Goal: Find specific page/section: Find specific page/section

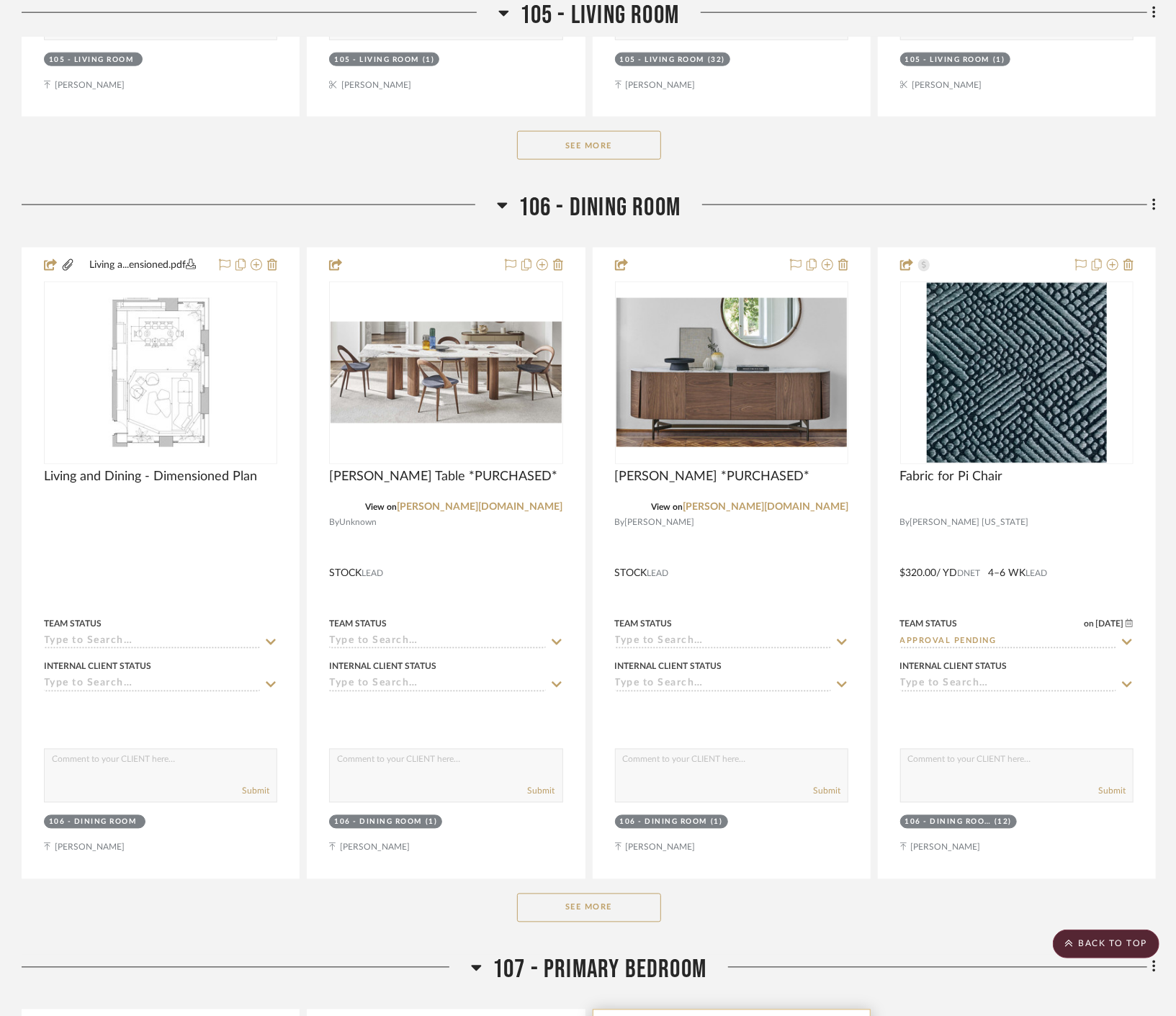
scroll to position [5040, 0]
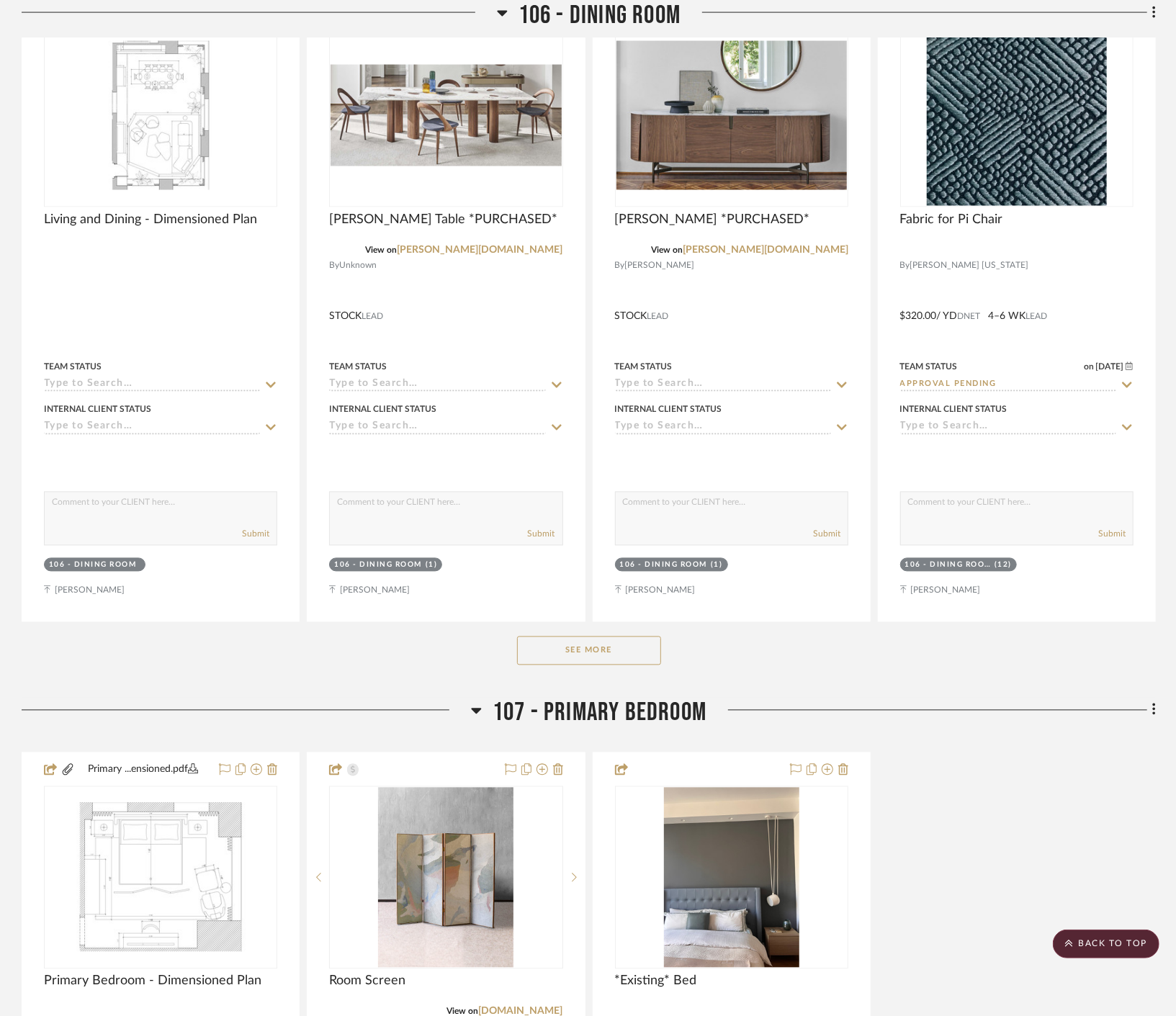
click at [603, 660] on button "See More" at bounding box center [588, 651] width 144 height 29
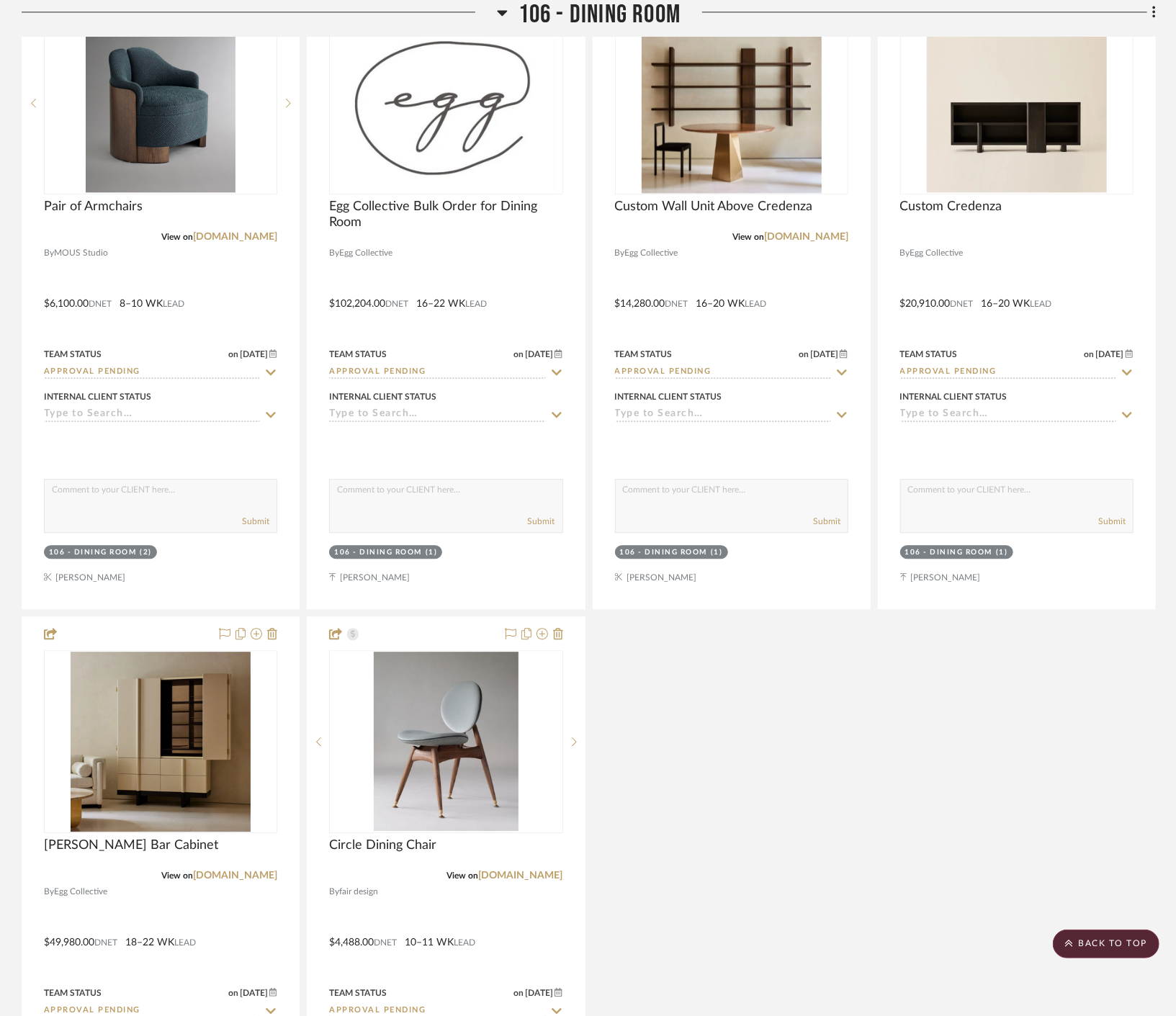
scroll to position [5760, 0]
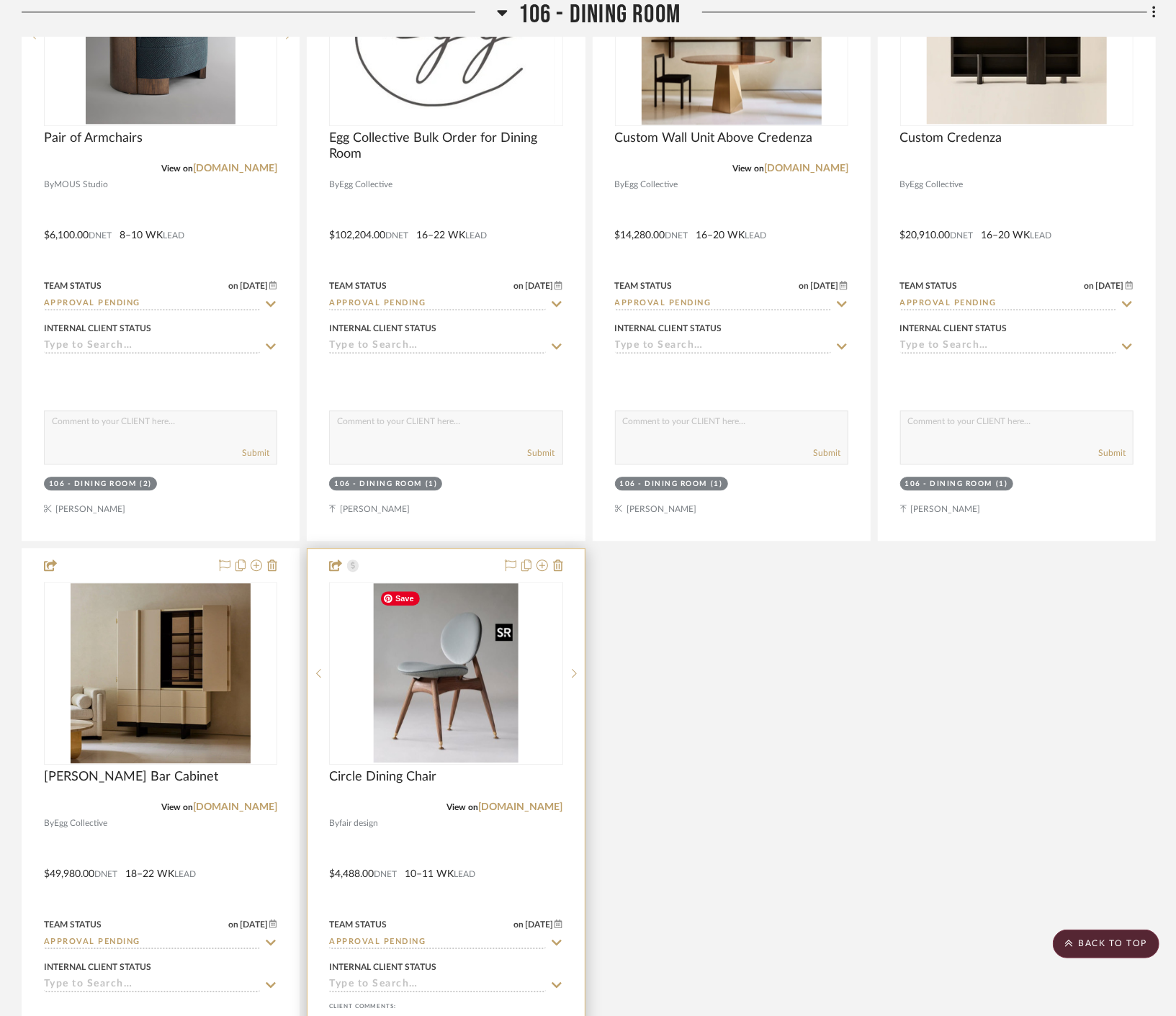
click at [0, 0] on img at bounding box center [0, 0] width 0 height 0
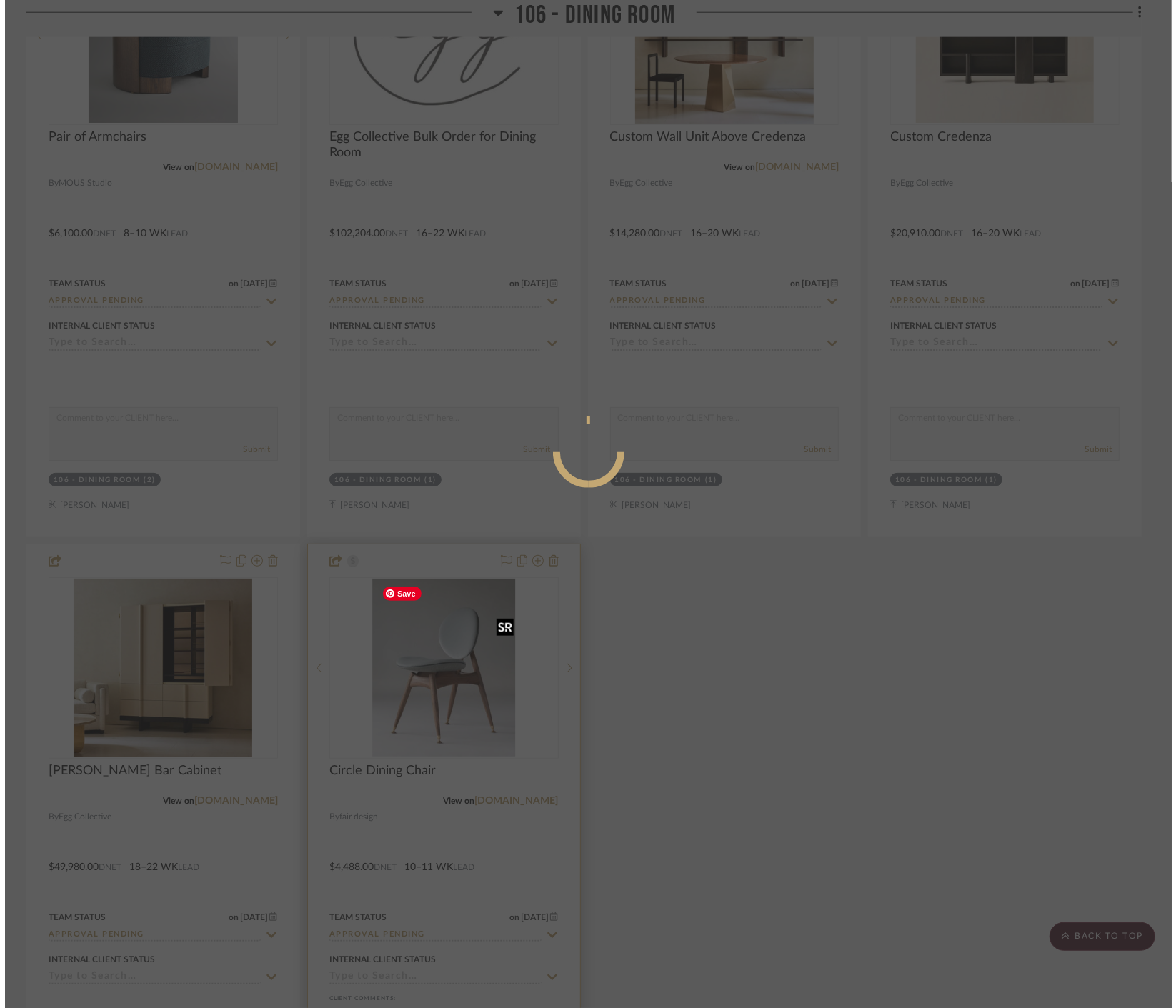
scroll to position [0, 0]
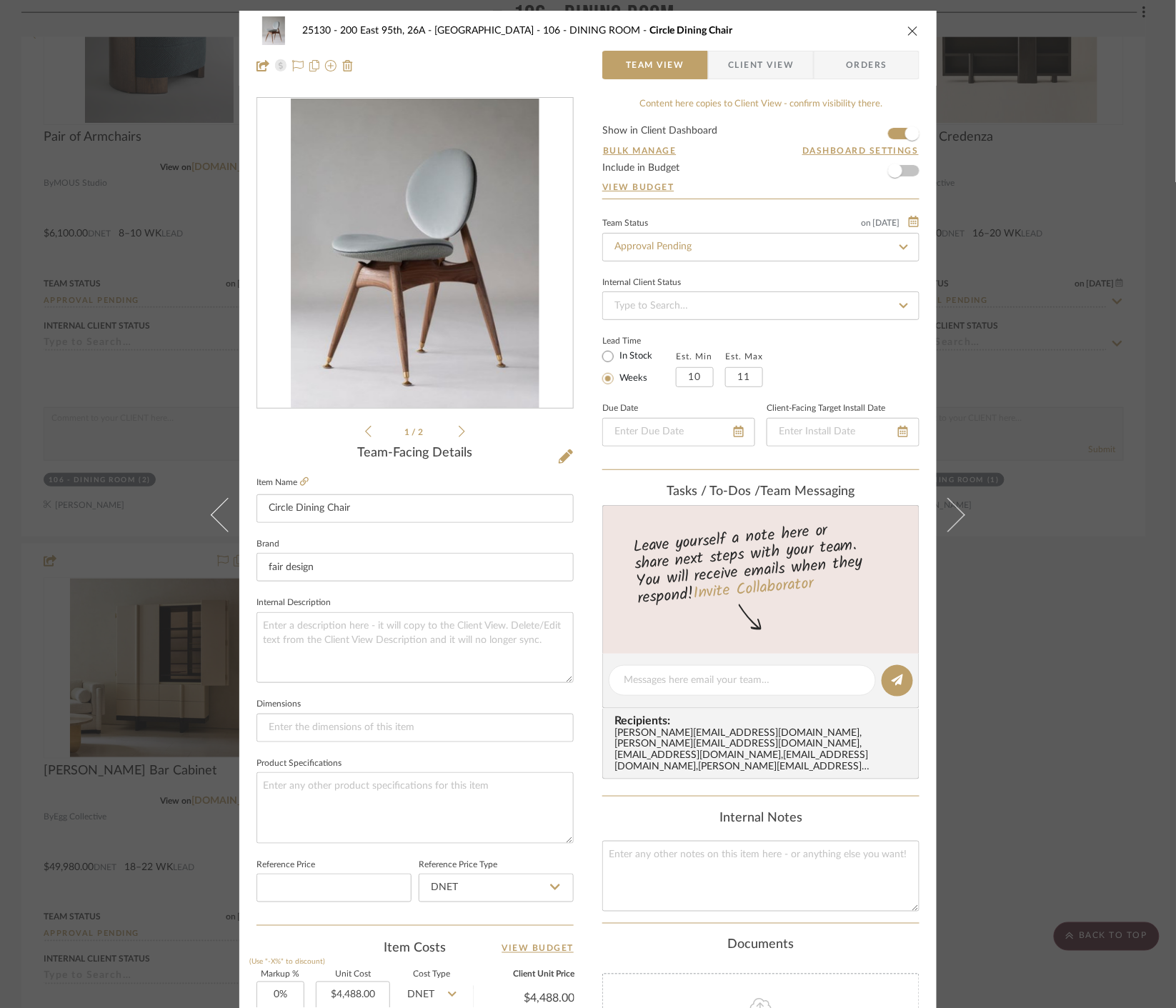
click at [764, 62] on span "Client View" at bounding box center [761, 64] width 66 height 29
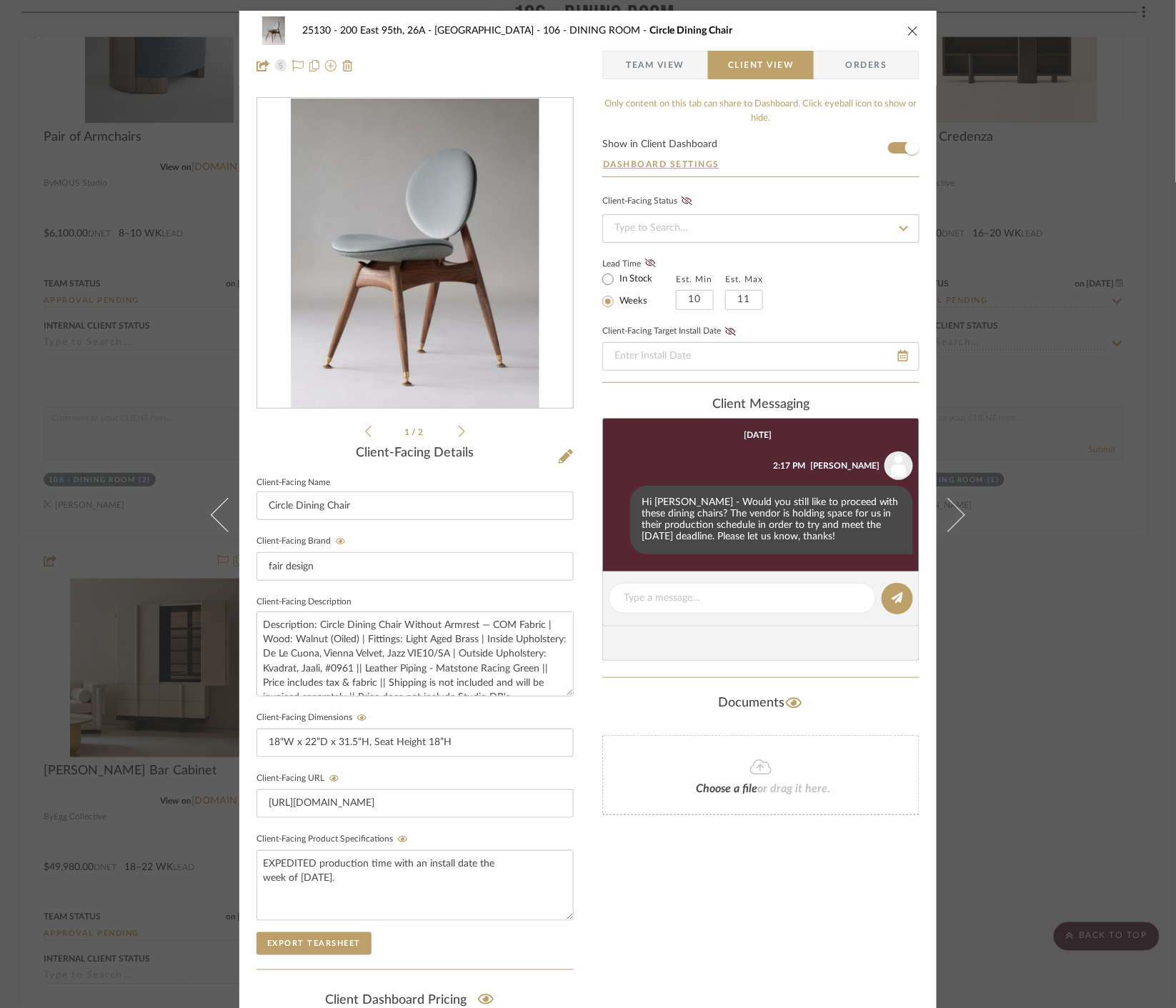
click at [1079, 317] on div "25130 - 200 East 95th, 26A - Kosheleva 106 - DINING ROOM Circle Dining Chair Te…" at bounding box center [588, 504] width 1176 height 1008
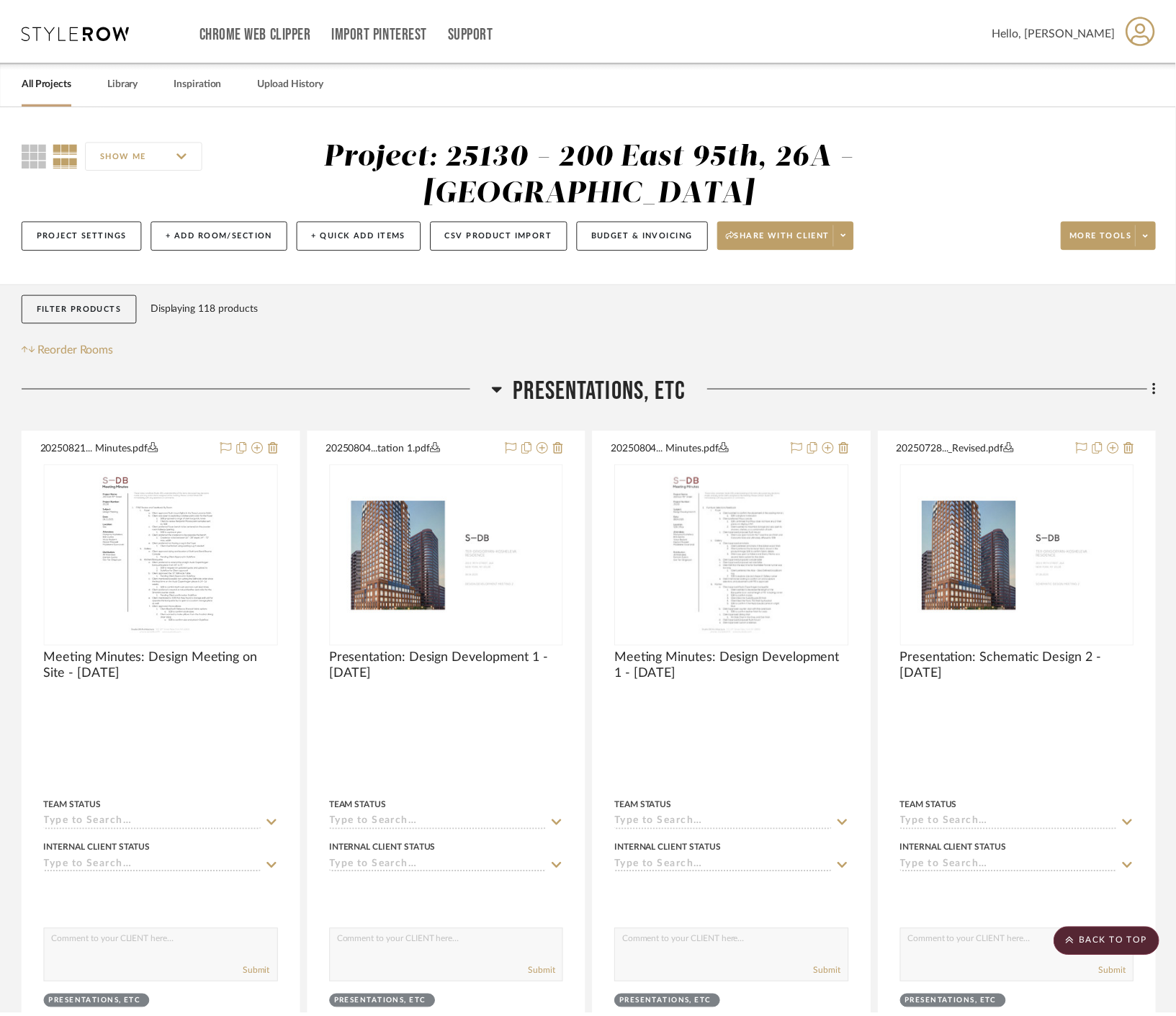
scroll to position [5760, 0]
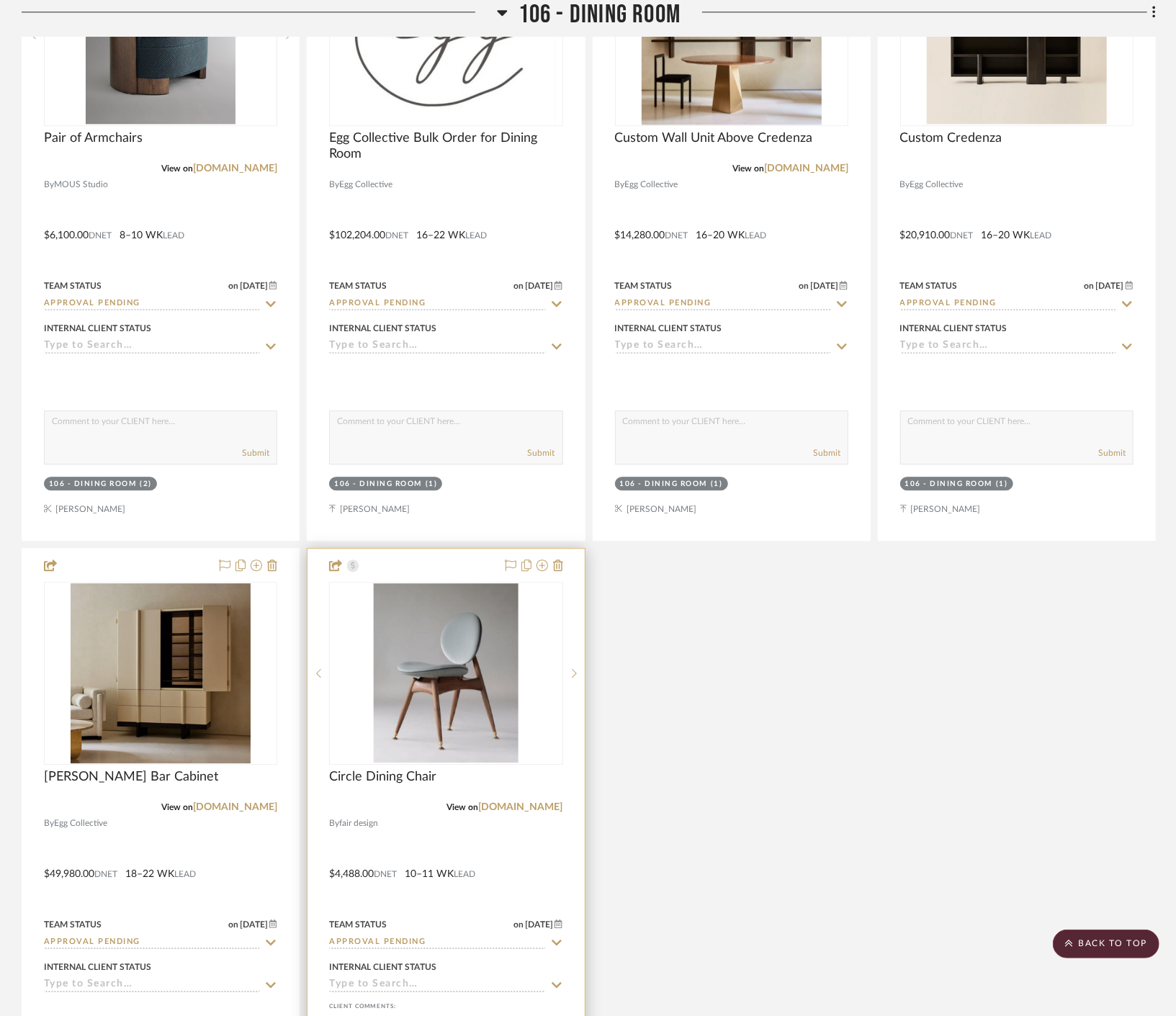
click at [520, 692] on div "0" at bounding box center [446, 673] width 232 height 182
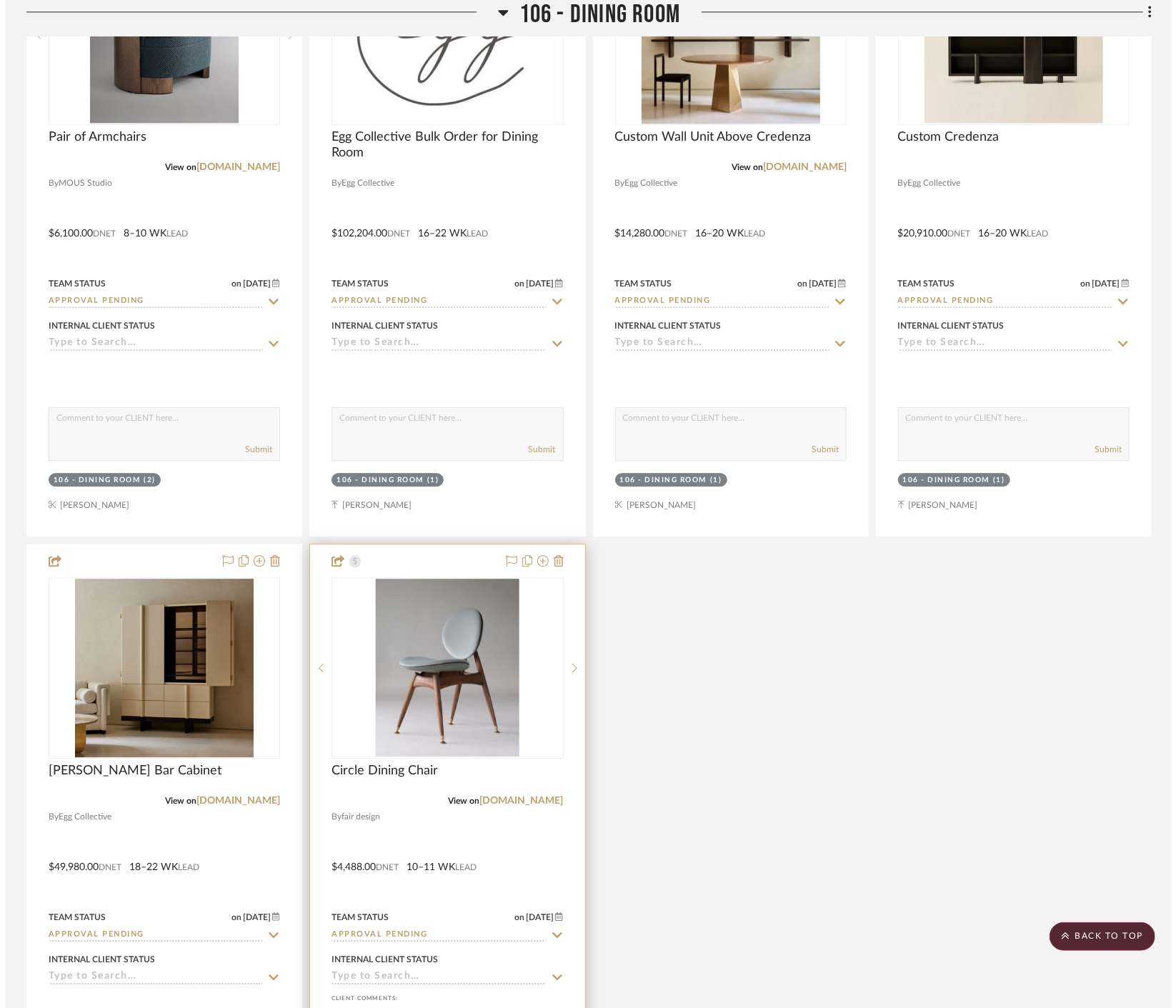
scroll to position [0, 0]
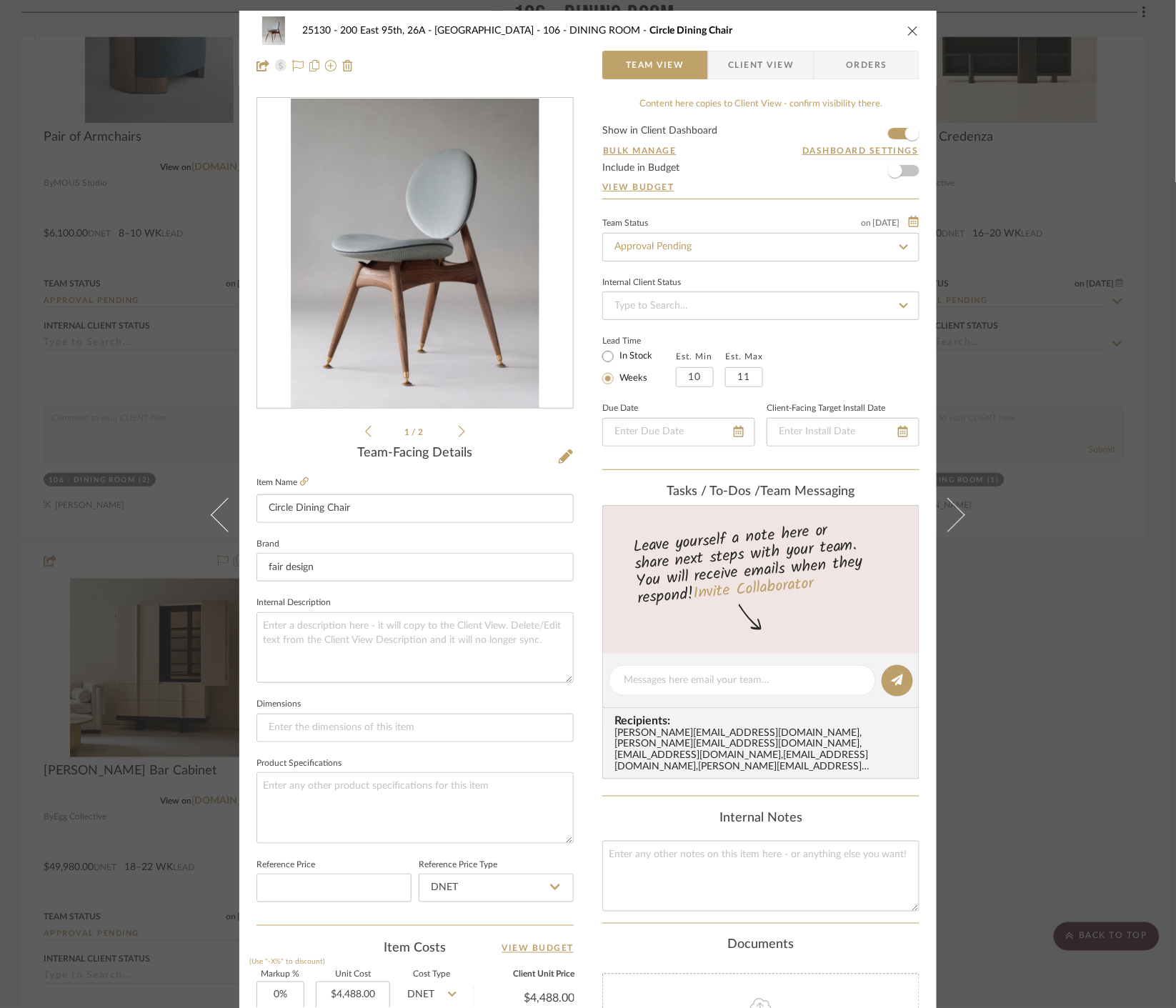
click at [752, 79] on div "25130 - 200 East 95th, 26A - Kosheleva 106 - DINING ROOM Circle Dining Chair Te…" at bounding box center [588, 48] width 697 height 75
click at [752, 73] on span "Client View" at bounding box center [761, 64] width 66 height 29
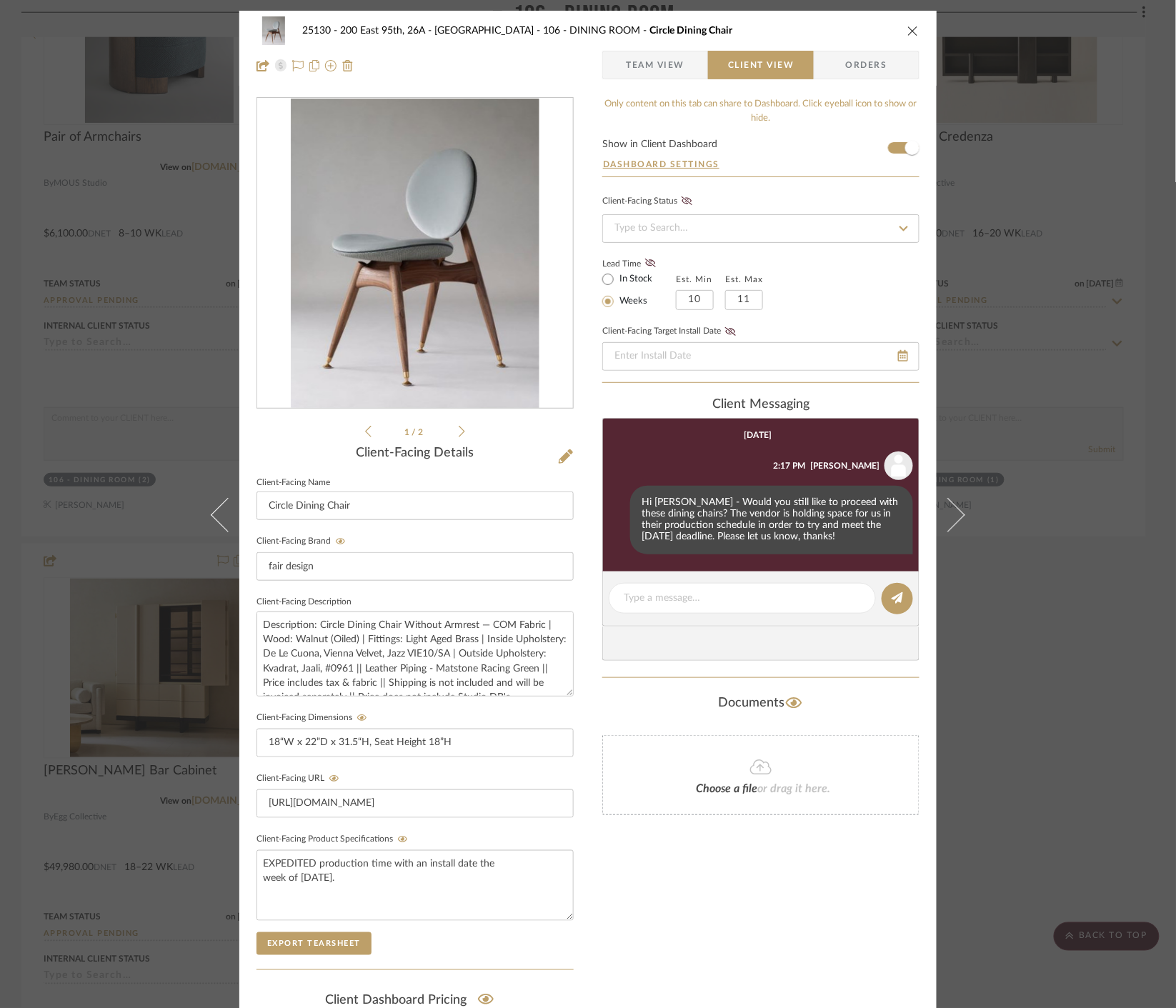
click at [1076, 494] on div "25130 - 200 East 95th, 26A - Kosheleva 106 - DINING ROOM Circle Dining Chair Te…" at bounding box center [588, 504] width 1176 height 1008
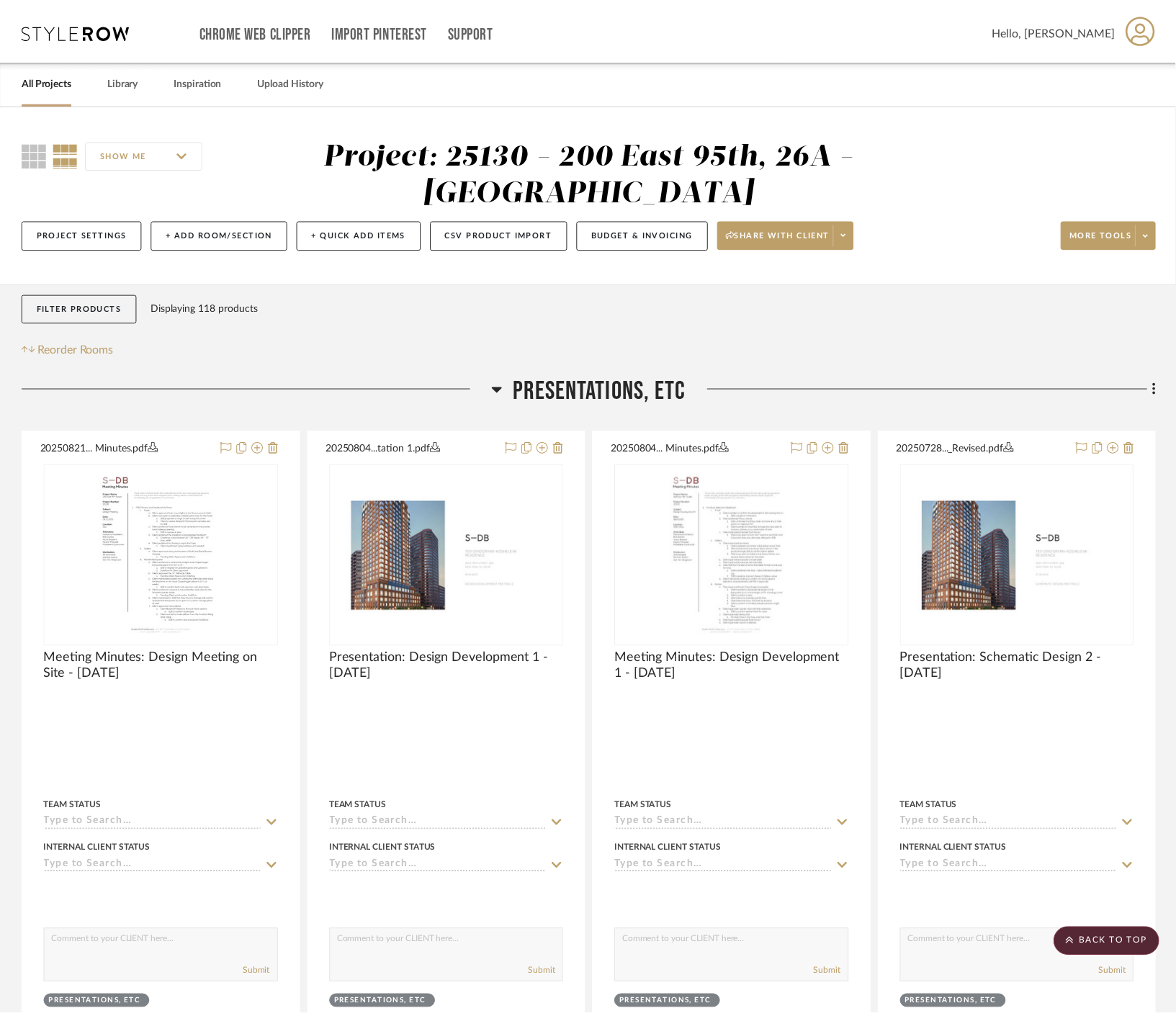
scroll to position [5760, 0]
